Goal: Task Accomplishment & Management: Manage account settings

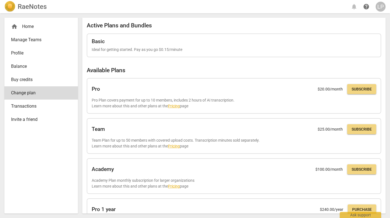
scroll to position [21, 0]
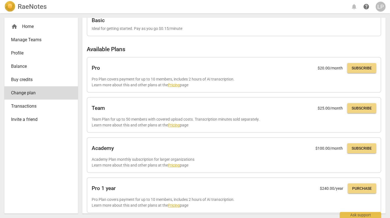
click at [382, 6] on div "LP" at bounding box center [381, 7] width 10 height 10
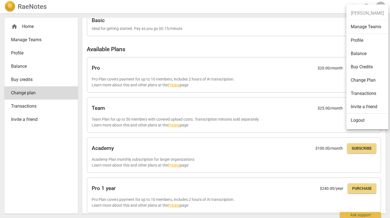
click at [358, 120] on li "Logout" at bounding box center [367, 119] width 42 height 13
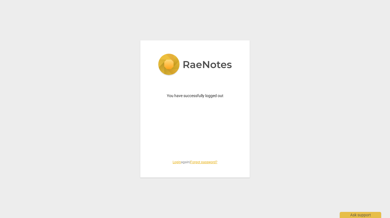
click at [175, 162] on link "Login" at bounding box center [177, 162] width 8 height 4
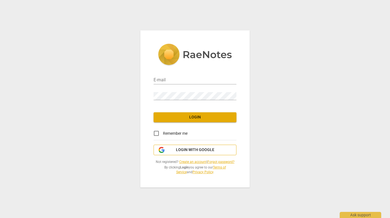
click at [195, 151] on span "Login with Google" at bounding box center [195, 150] width 38 height 6
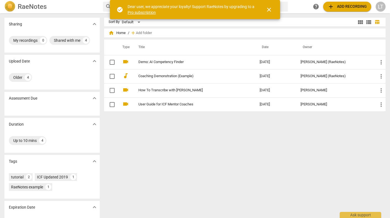
click at [379, 6] on div "LT" at bounding box center [381, 7] width 10 height 10
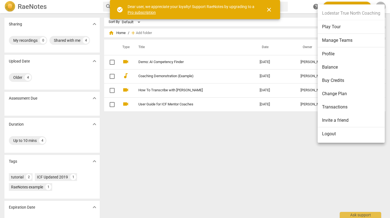
click at [325, 95] on li "Change Plan" at bounding box center [351, 93] width 67 height 13
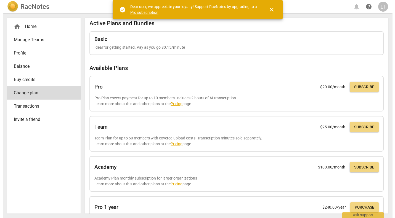
scroll to position [0, 0]
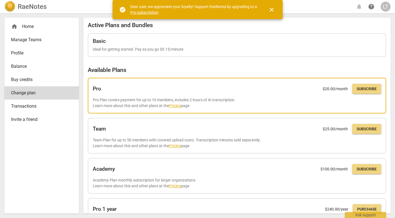
click at [364, 89] on span "Subscribe" at bounding box center [367, 89] width 20 height 6
